Goal: Information Seeking & Learning: Compare options

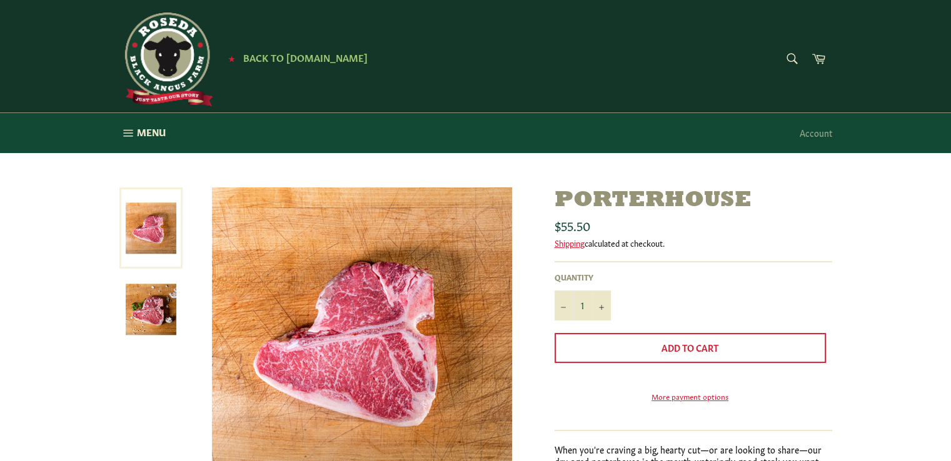
click at [336, 356] on img at bounding box center [362, 338] width 300 height 300
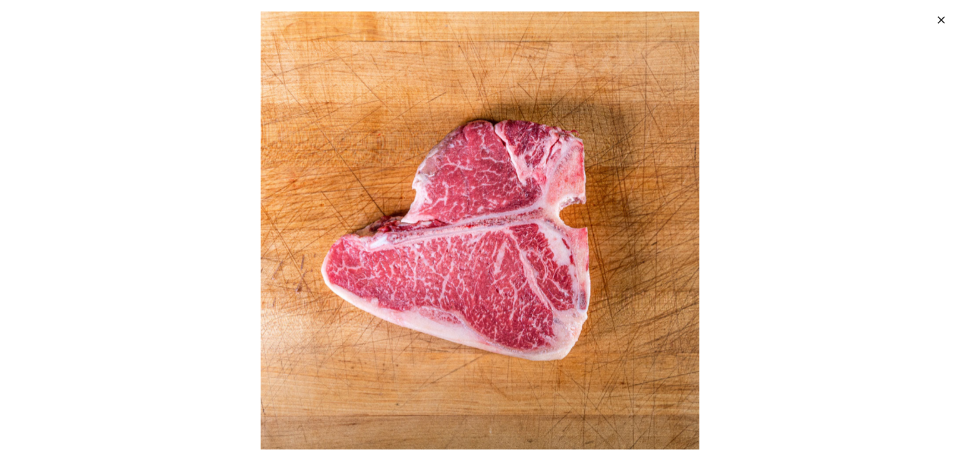
click at [488, 271] on img at bounding box center [480, 230] width 438 height 438
click at [491, 272] on img at bounding box center [480, 230] width 438 height 438
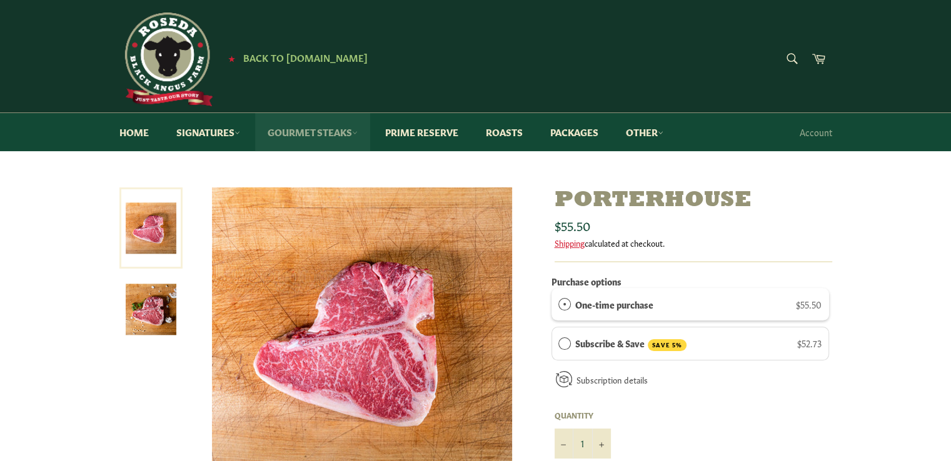
click at [314, 139] on link "Gourmet Steaks" at bounding box center [312, 132] width 115 height 38
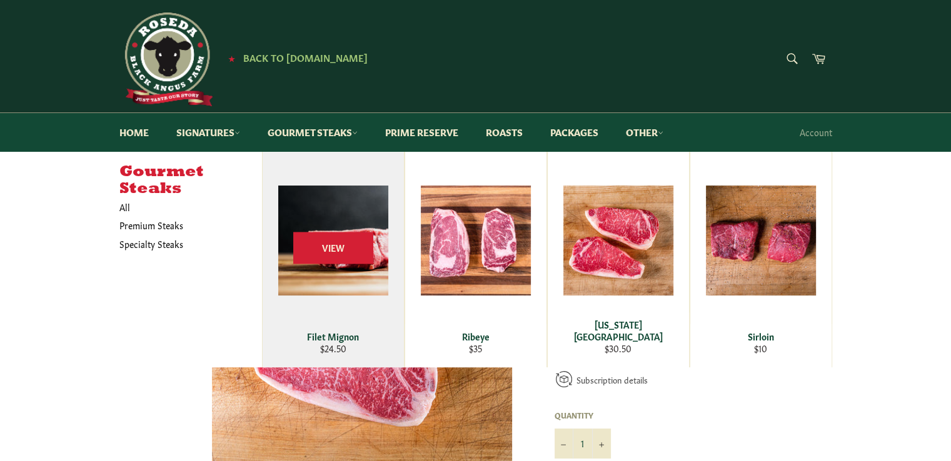
click at [323, 224] on div "View" at bounding box center [333, 260] width 141 height 216
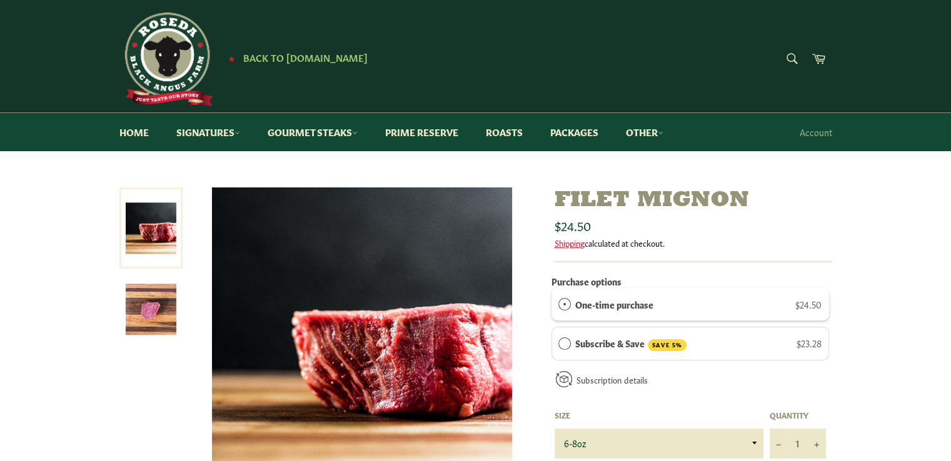
click at [160, 301] on img at bounding box center [151, 309] width 51 height 51
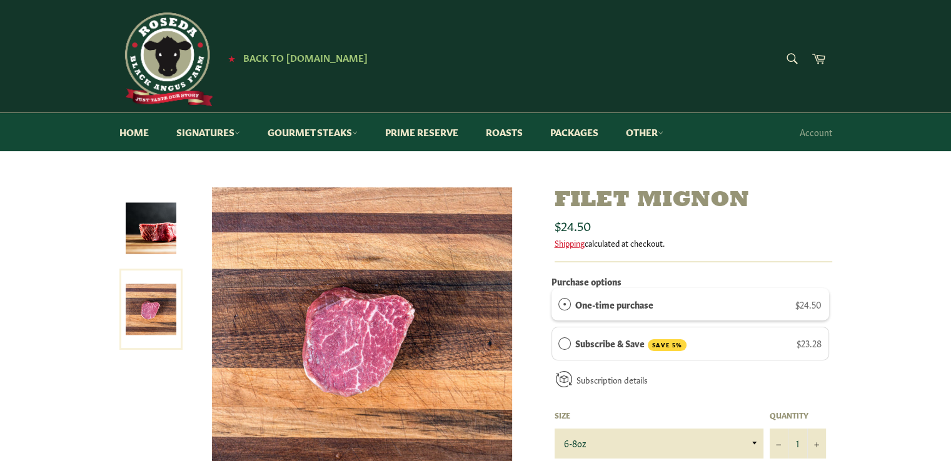
click at [390, 289] on img at bounding box center [362, 338] width 300 height 300
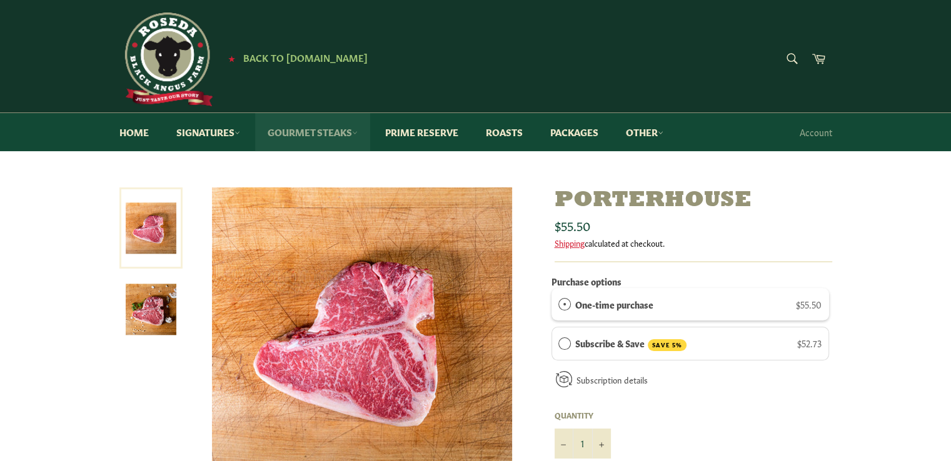
click at [309, 139] on link "Gourmet Steaks" at bounding box center [312, 132] width 115 height 38
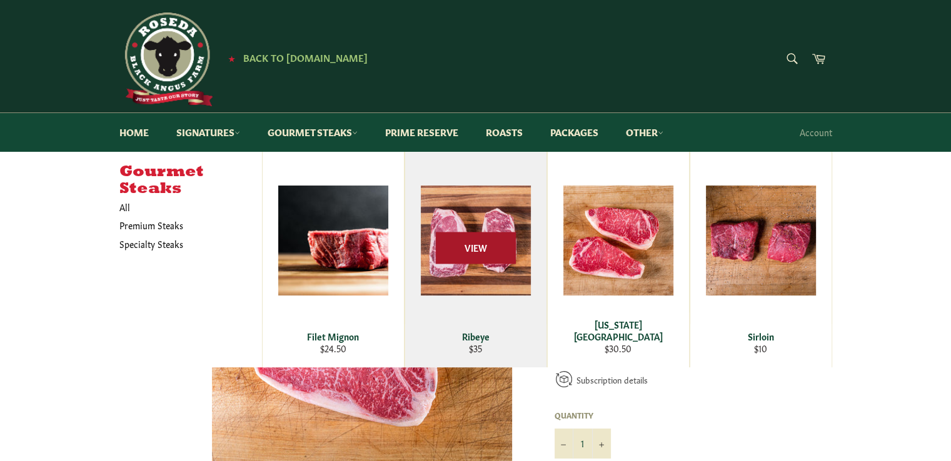
click at [458, 246] on span "View" at bounding box center [476, 249] width 80 height 32
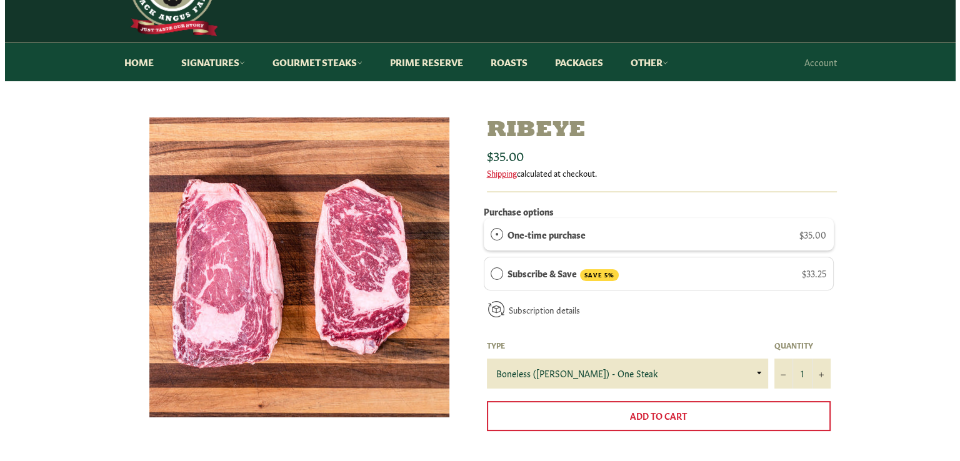
scroll to position [63, 0]
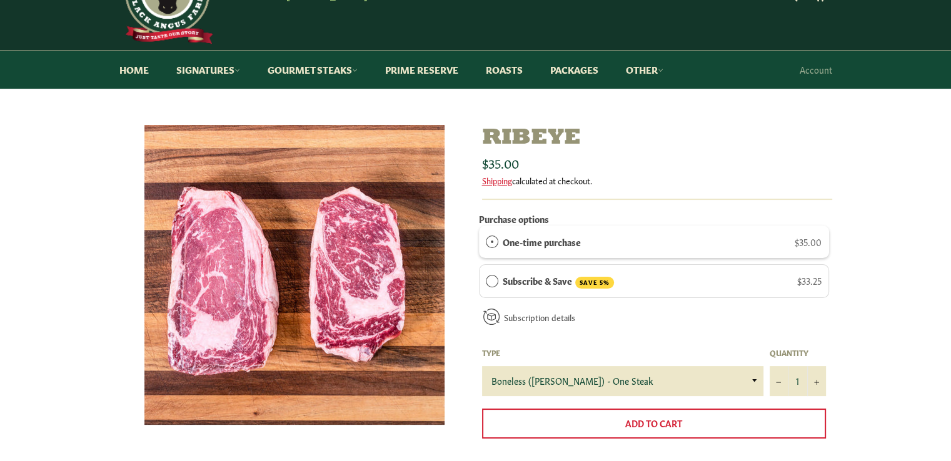
click at [323, 266] on img at bounding box center [294, 275] width 300 height 300
